Goal: Manage account settings

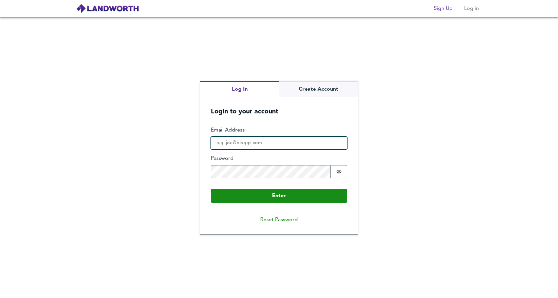
type input "christian.mcalinden@hotmail.com"
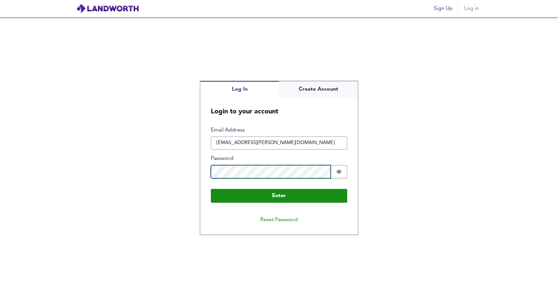
click at [279, 195] on button "Enter" at bounding box center [279, 196] width 136 height 14
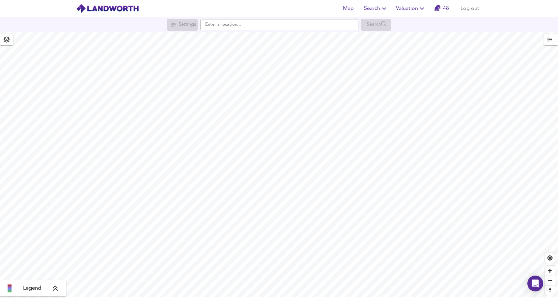
click at [422, 9] on icon "button" at bounding box center [422, 9] width 8 height 8
click at [385, 7] on icon "button" at bounding box center [384, 9] width 8 height 8
click at [548, 44] on span "button" at bounding box center [551, 39] width 7 height 9
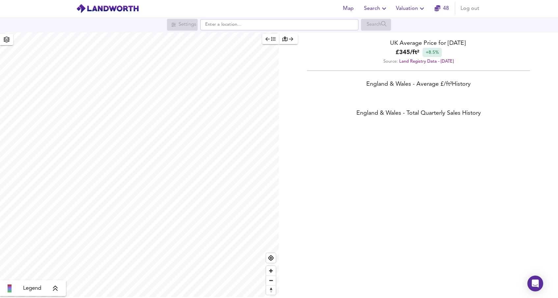
scroll to position [298, 558]
click at [286, 43] on div "button" at bounding box center [288, 39] width 12 height 8
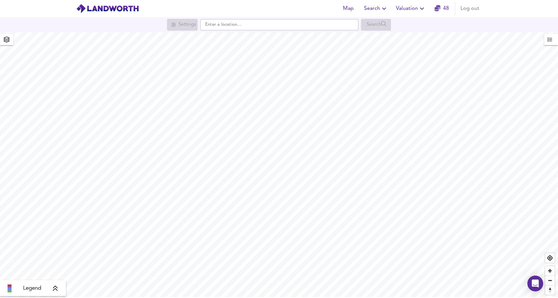
click at [442, 9] on link "48" at bounding box center [442, 8] width 15 height 9
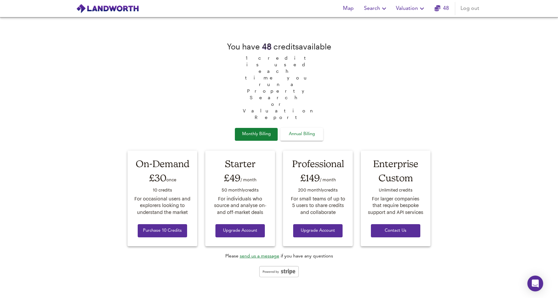
click at [265, 128] on div "Monthly Billing Annual Billing" at bounding box center [279, 134] width 88 height 13
click at [530, 284] on div "Open Intercom Messenger" at bounding box center [535, 283] width 17 height 17
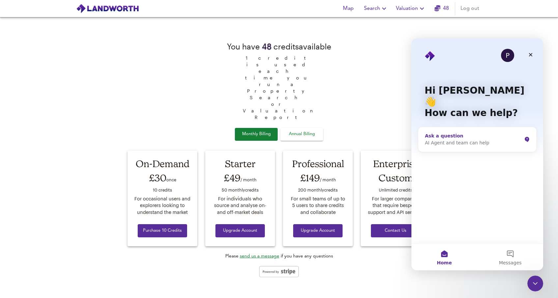
click at [446, 139] on div "AI Agent and team can help" at bounding box center [473, 142] width 97 height 7
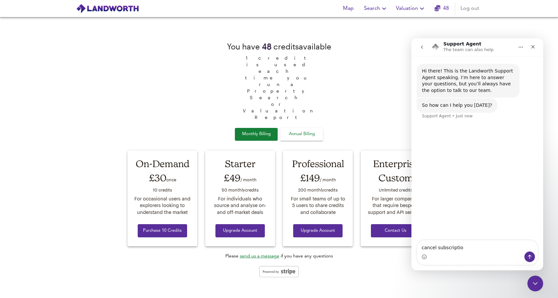
type textarea "cancel subscription"
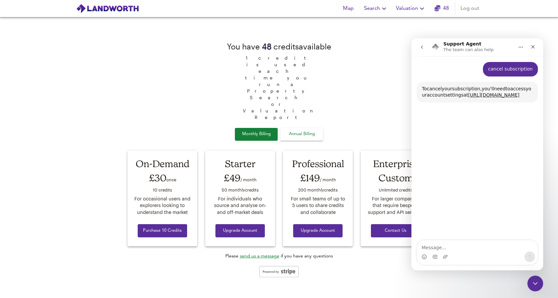
scroll to position [66, 0]
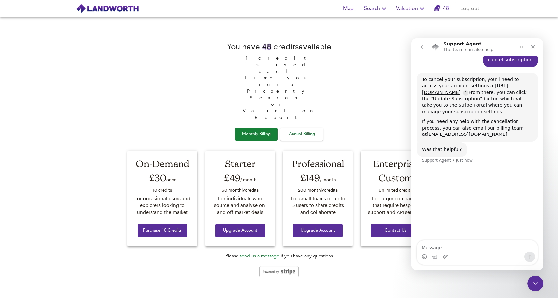
click at [465, 95] on link "[URL][DOMAIN_NAME]" at bounding box center [465, 89] width 86 height 12
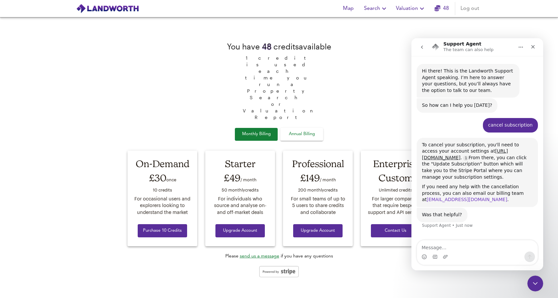
click at [454, 202] on link "[EMAIL_ADDRESS][DOMAIN_NAME]" at bounding box center [467, 199] width 81 height 5
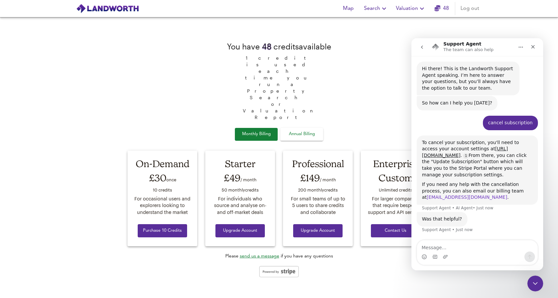
scroll to position [18, 0]
click at [533, 47] on icon "Close" at bounding box center [534, 47] width 4 height 4
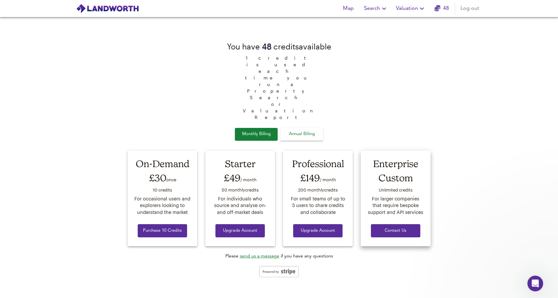
scroll to position [0, 0]
click at [300, 131] on span "Annual Billing" at bounding box center [301, 135] width 33 height 8
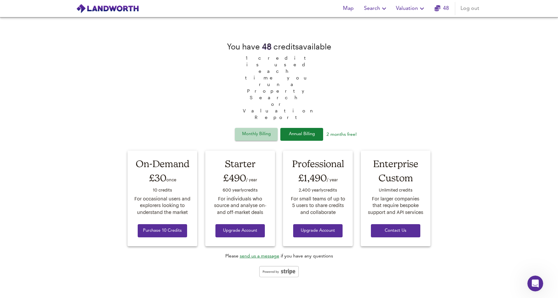
click at [265, 131] on span "Monthly Billing" at bounding box center [256, 135] width 33 height 8
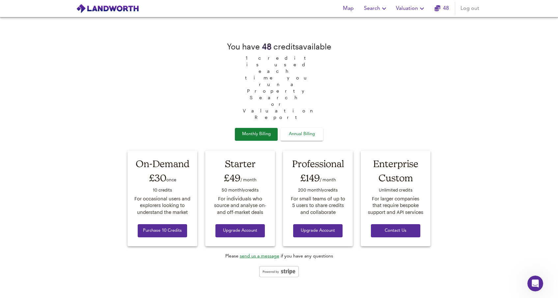
click at [475, 8] on span "Log out" at bounding box center [470, 8] width 19 height 9
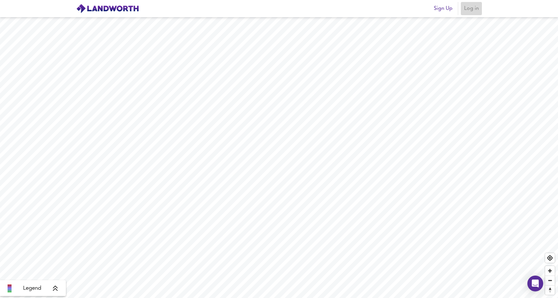
click at [479, 9] on span "Log in" at bounding box center [472, 8] width 16 height 9
